Goal: Find specific page/section: Find specific page/section

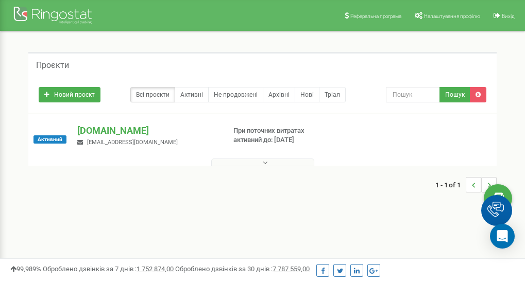
click at [101, 132] on p "[DOMAIN_NAME]" at bounding box center [146, 130] width 139 height 13
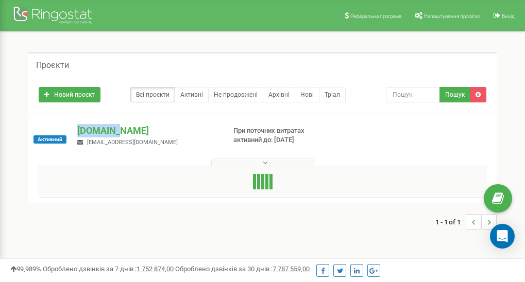
click at [101, 132] on p "[DOMAIN_NAME]" at bounding box center [146, 130] width 139 height 13
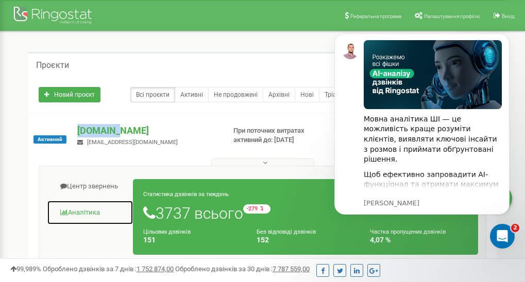
click at [71, 213] on link "Аналiтика" at bounding box center [90, 212] width 86 height 25
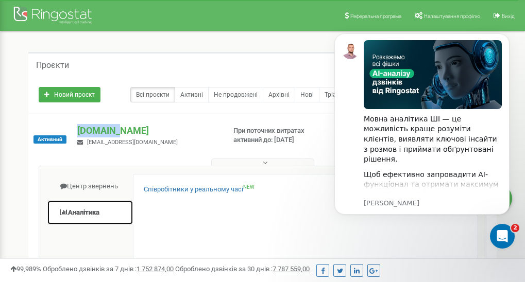
click at [91, 214] on link "Аналiтика" at bounding box center [90, 212] width 86 height 25
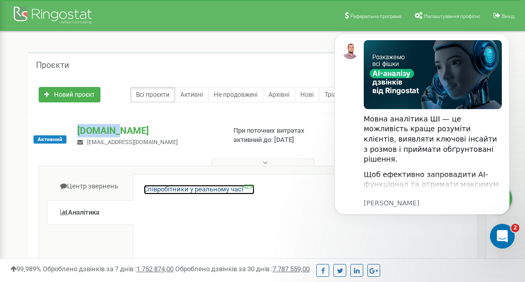
click at [167, 188] on link "Співробітники у реальному часі NEW" at bounding box center [199, 190] width 111 height 10
